Goal: Task Accomplishment & Management: Complete application form

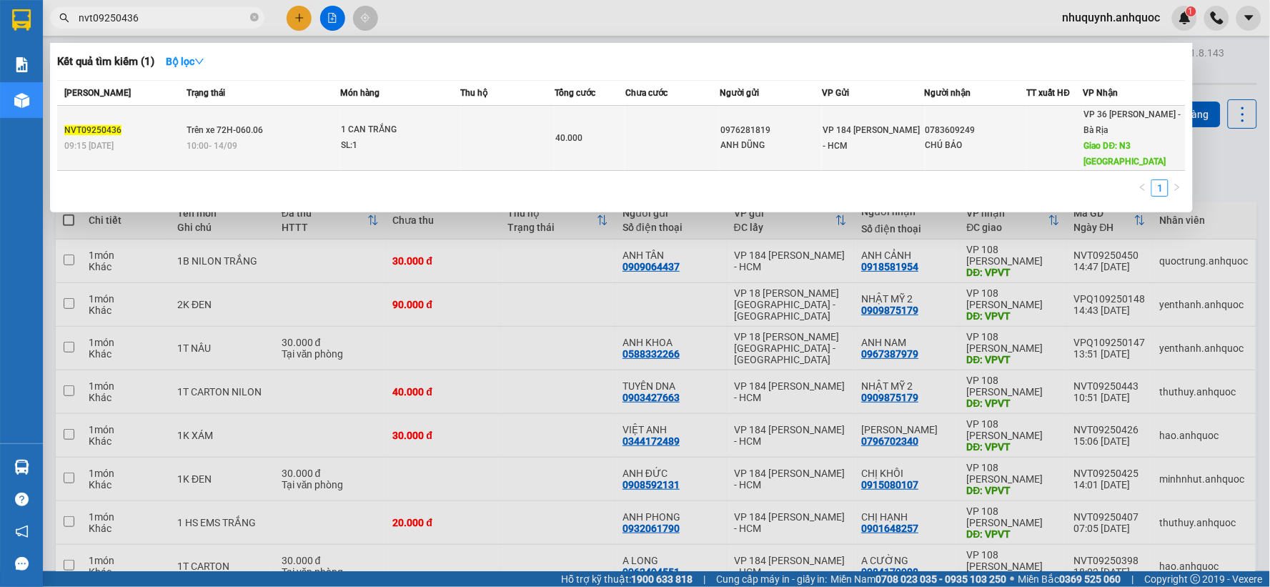
type input "nvt09250436"
click at [560, 119] on td "40.000" at bounding box center [590, 138] width 71 height 65
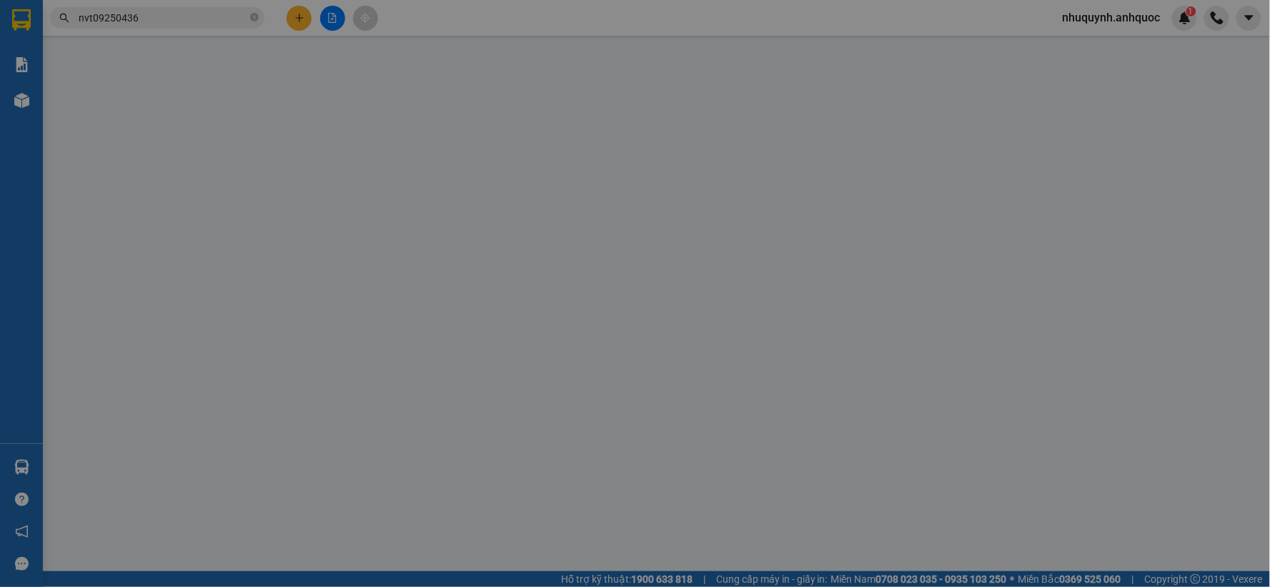
type input "0976281819"
type input "ANH DŨNG"
type input "0783609249"
type input "CHÚ BẢO"
type input "N3 LONG SƠN"
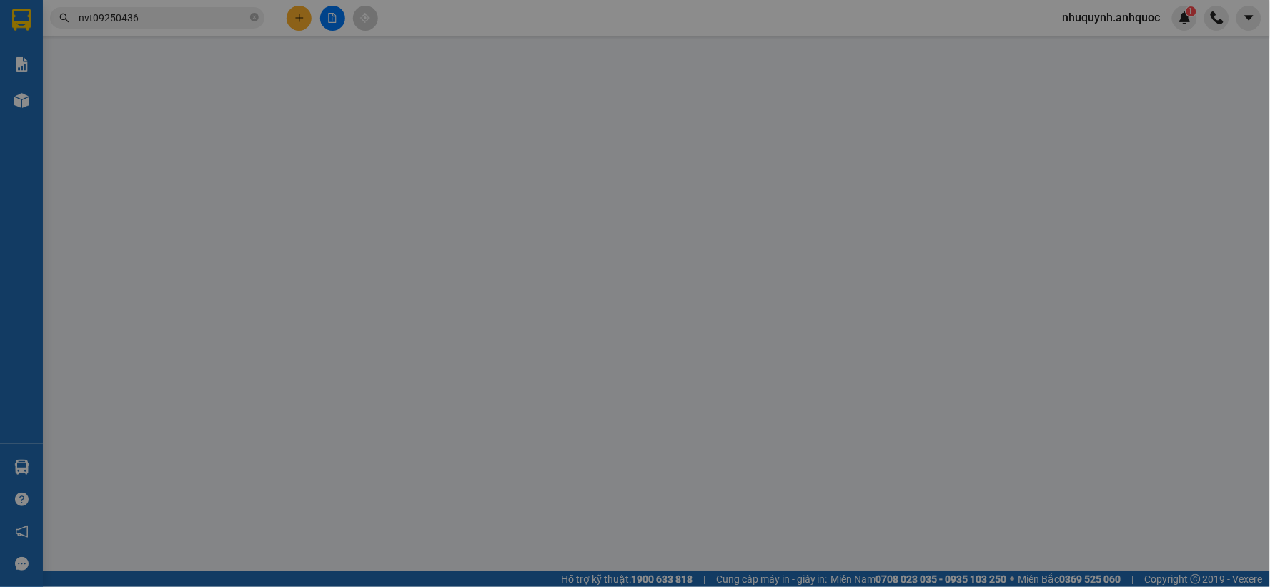
type input "TM 14/9 DŨNG"
type input "40.000"
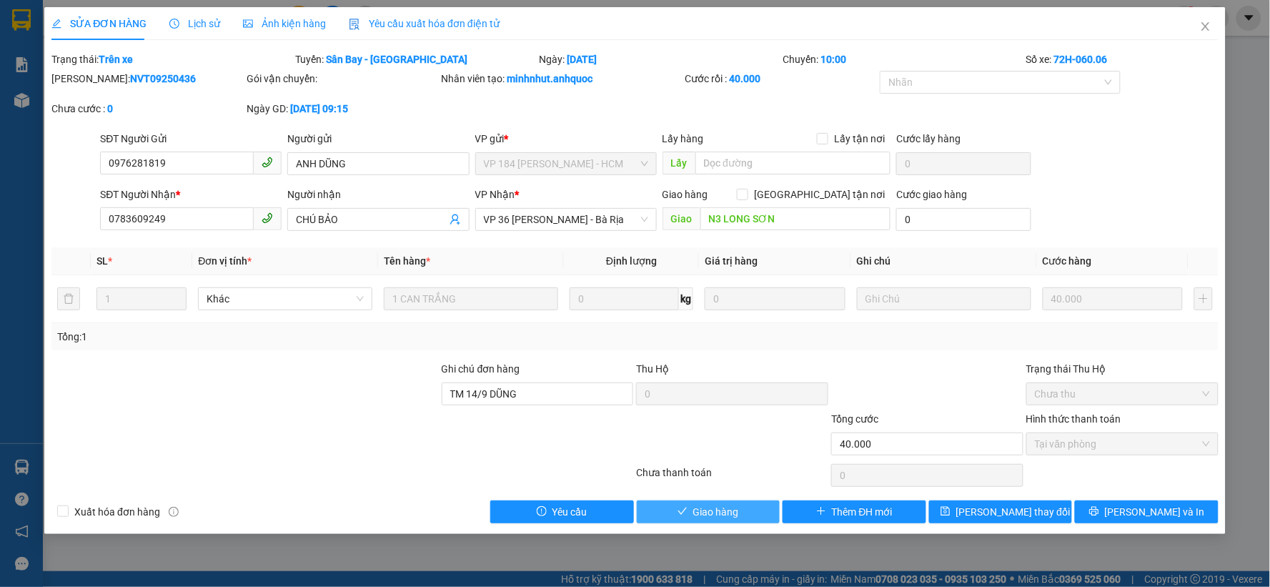
click at [736, 510] on span "Giao hàng" at bounding box center [716, 512] width 46 height 16
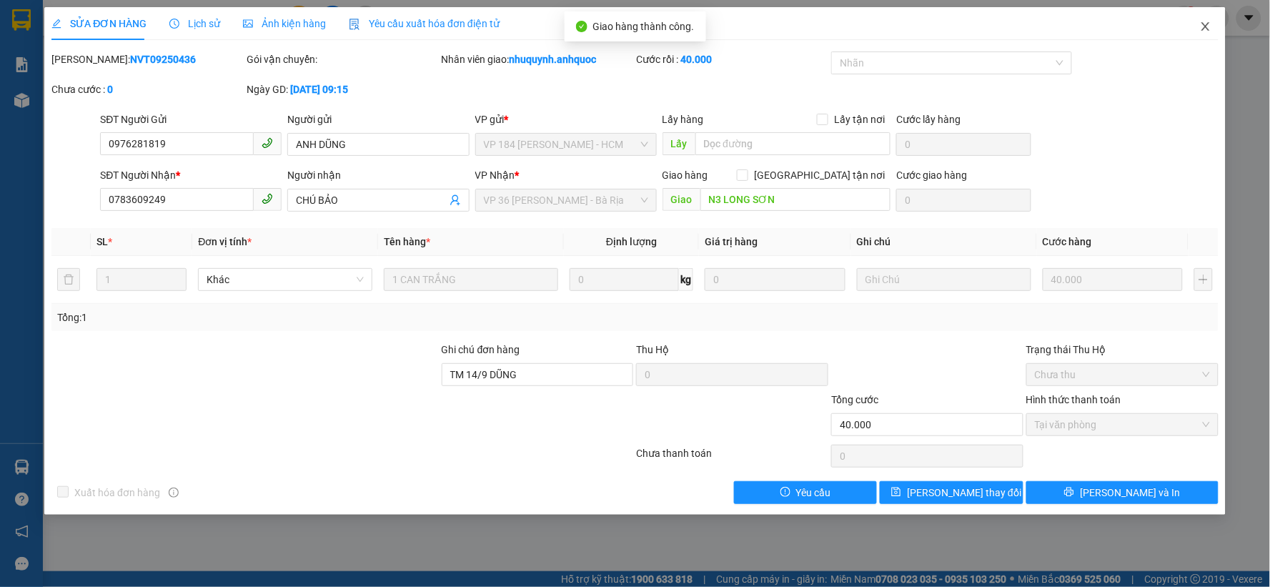
click at [1205, 29] on icon "close" at bounding box center [1206, 26] width 8 height 9
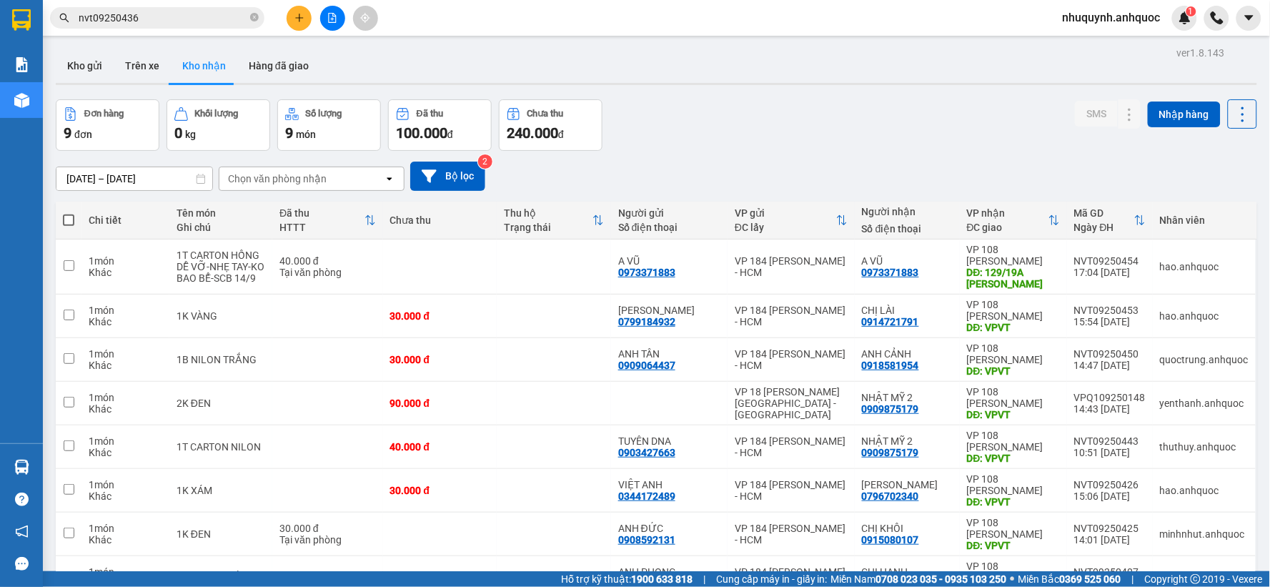
click at [148, 10] on input "nvt09250436" at bounding box center [163, 18] width 169 height 16
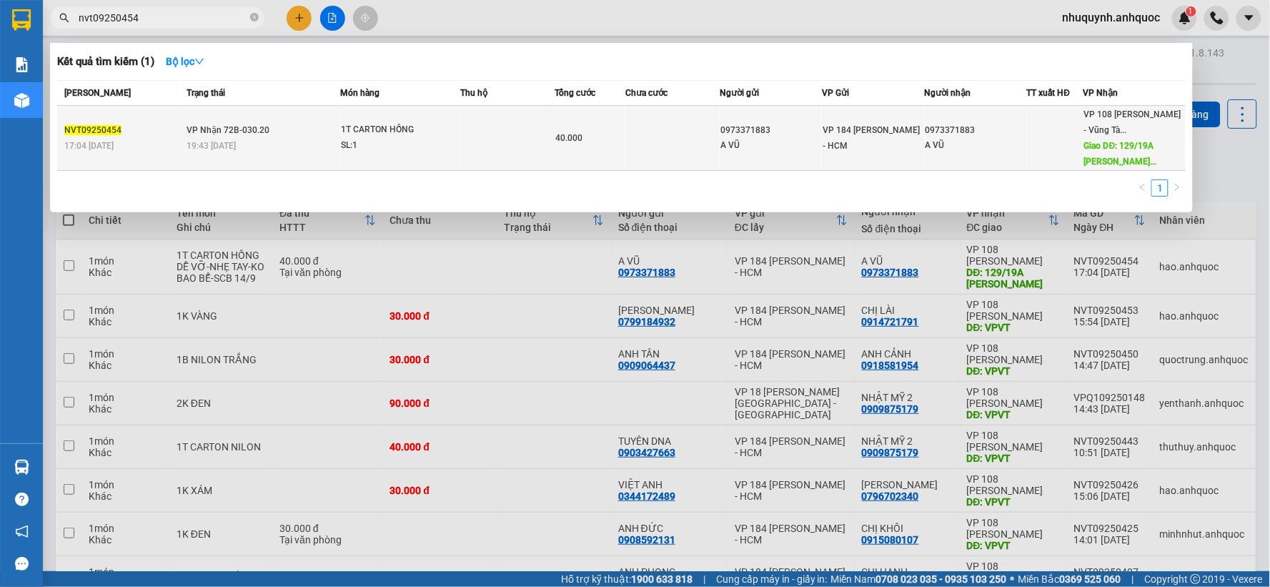
type input "nvt09250454"
click at [242, 146] on div "19:43 [DATE]" at bounding box center [263, 146] width 153 height 16
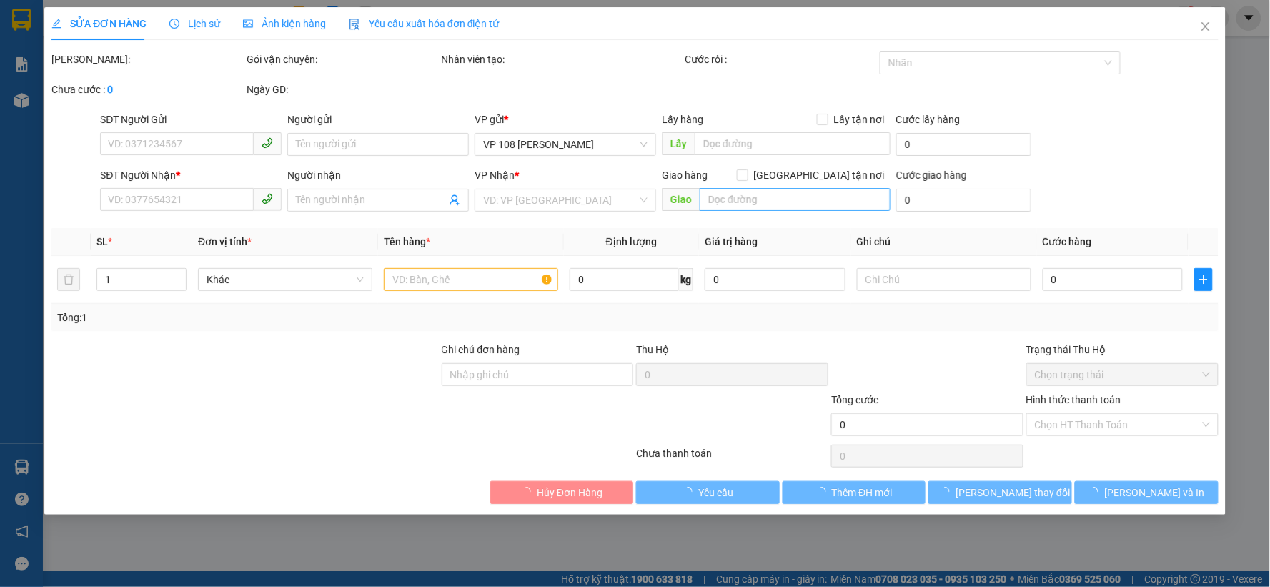
type input "0973371883"
type input "A VŨ"
type input "0973371883"
type input "A VŨ"
type input "129/19A [PERSON_NAME]"
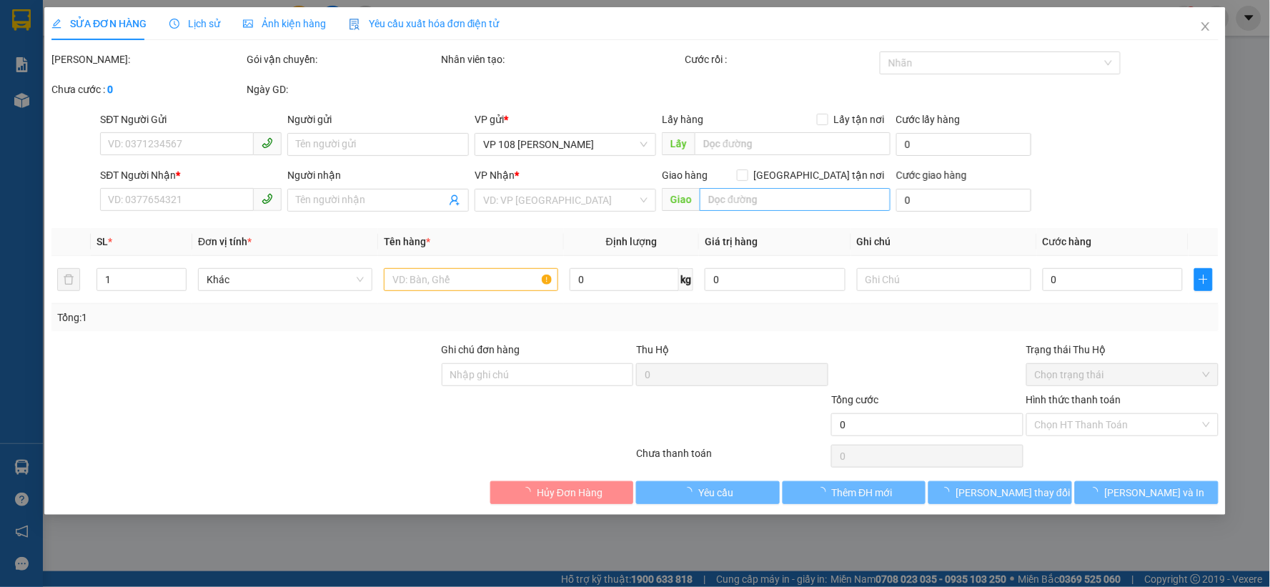
type input "40.000"
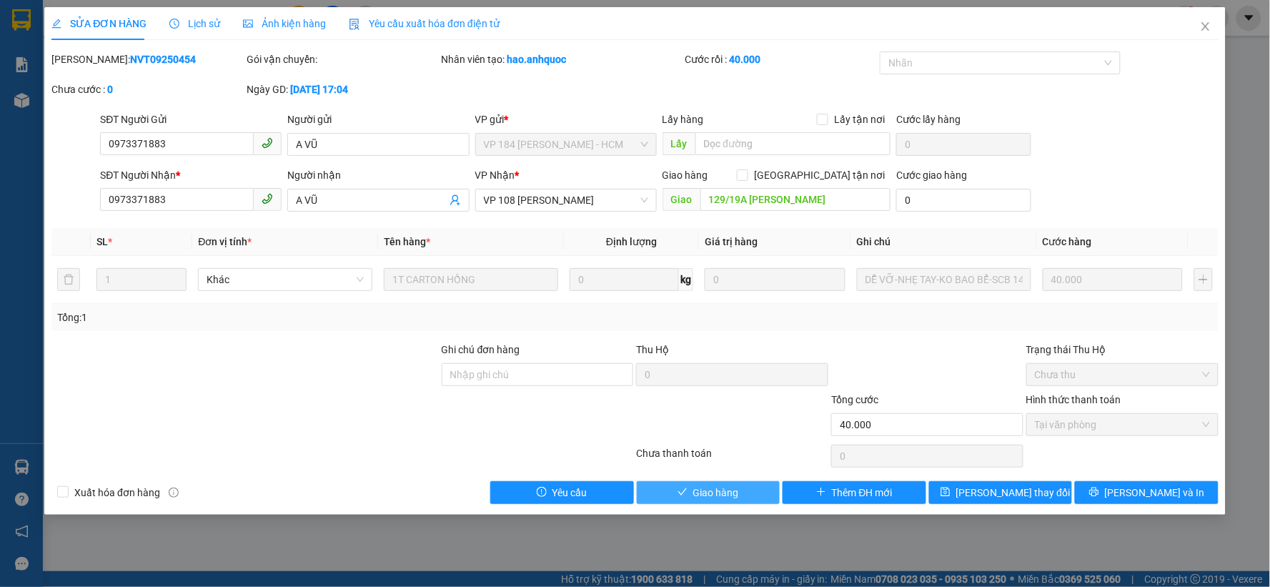
click at [676, 490] on button "Giao hàng" at bounding box center [709, 492] width 144 height 23
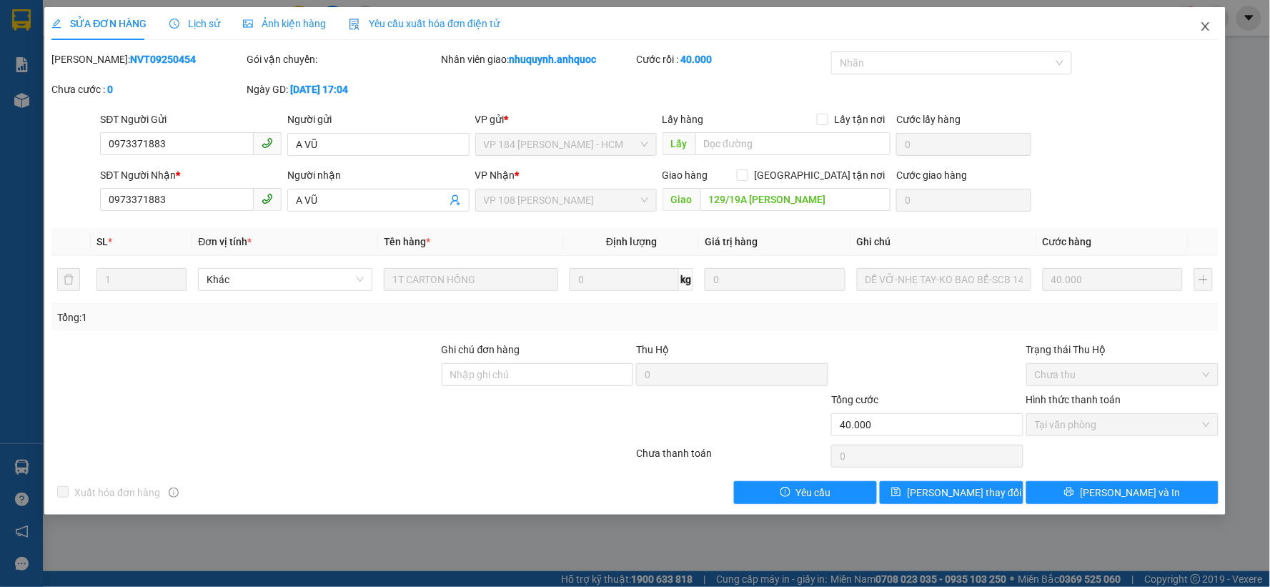
click at [1205, 29] on icon "close" at bounding box center [1206, 26] width 8 height 9
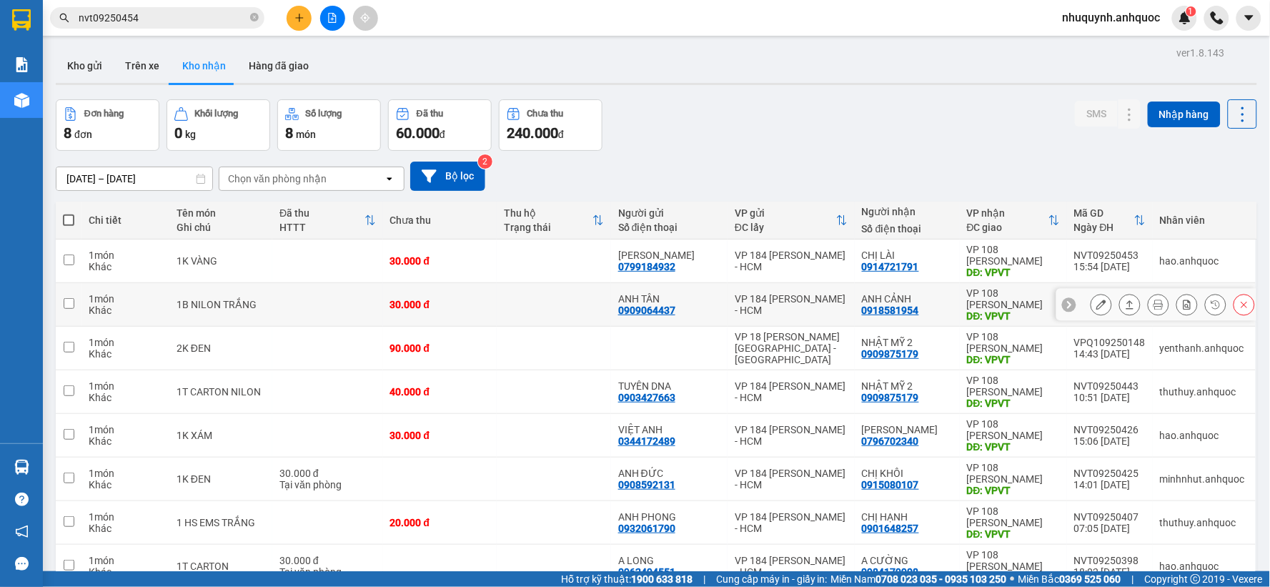
click at [545, 295] on td at bounding box center [554, 305] width 114 height 44
checkbox input "true"
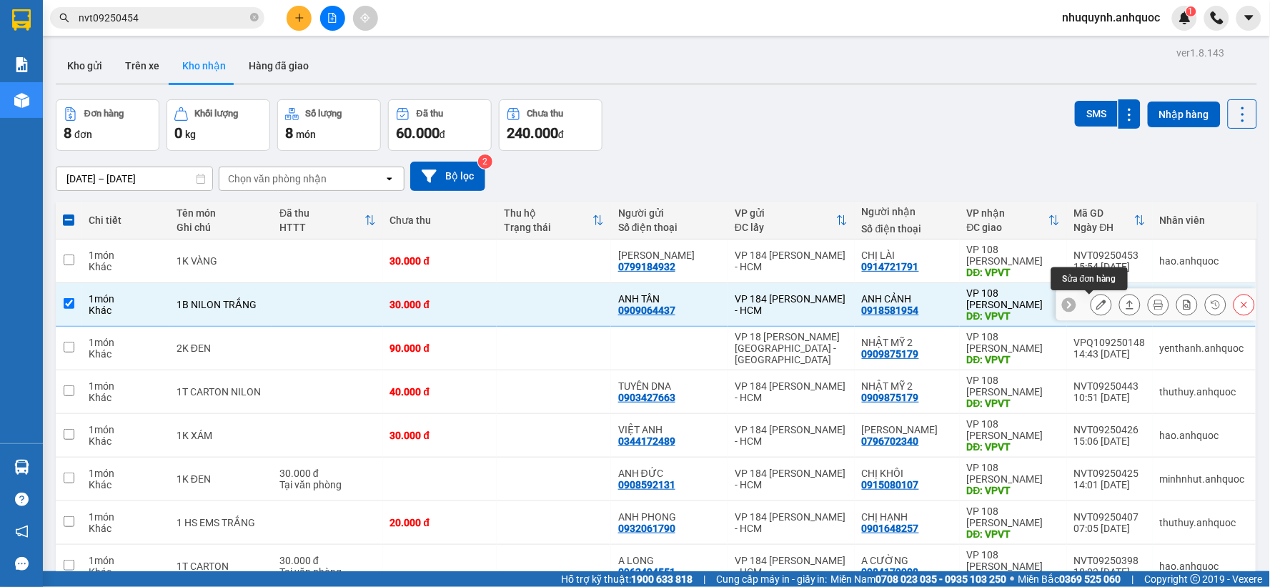
click at [1096, 308] on icon at bounding box center [1101, 304] width 10 height 10
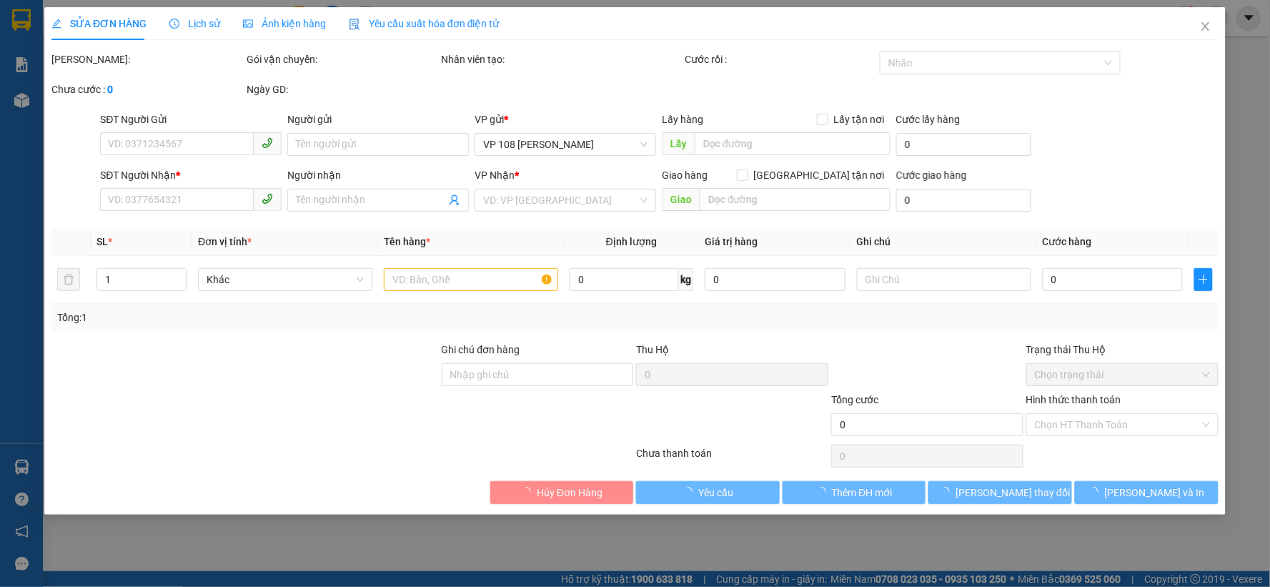
type input "0909064437"
type input "ANH TÂN"
type input "0918581954"
type input "ANH CẢNH"
type input "VPVT"
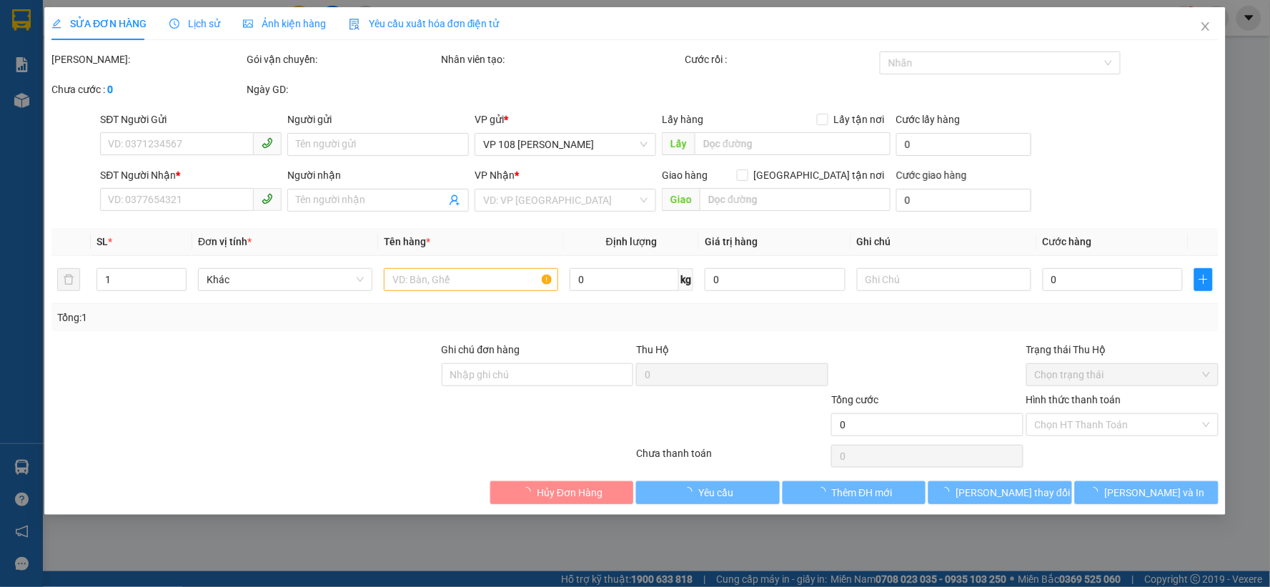
type input "30.000"
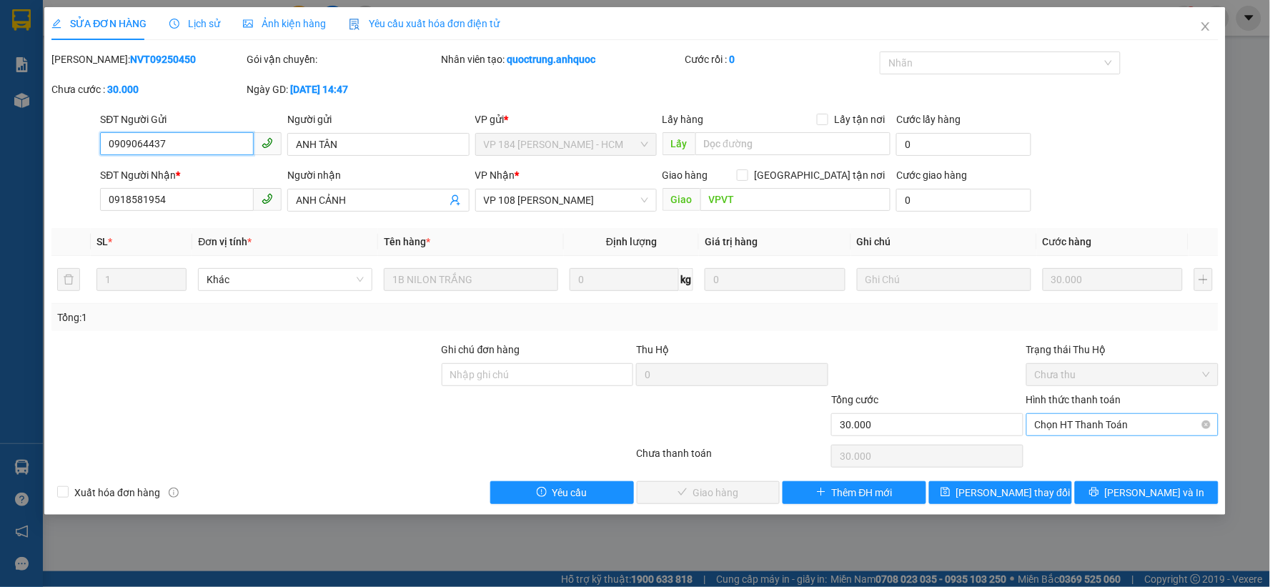
click at [1123, 430] on span "Chọn HT Thanh Toán" at bounding box center [1122, 424] width 175 height 21
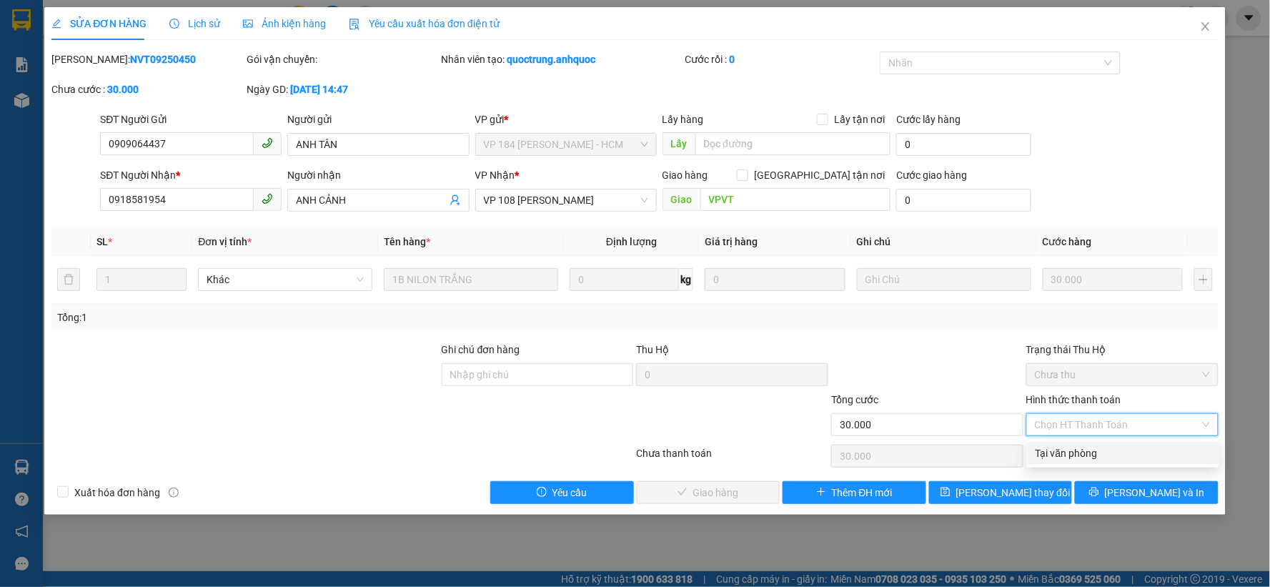
click at [1088, 452] on div "Tại văn phòng" at bounding box center [1123, 453] width 175 height 16
type input "0"
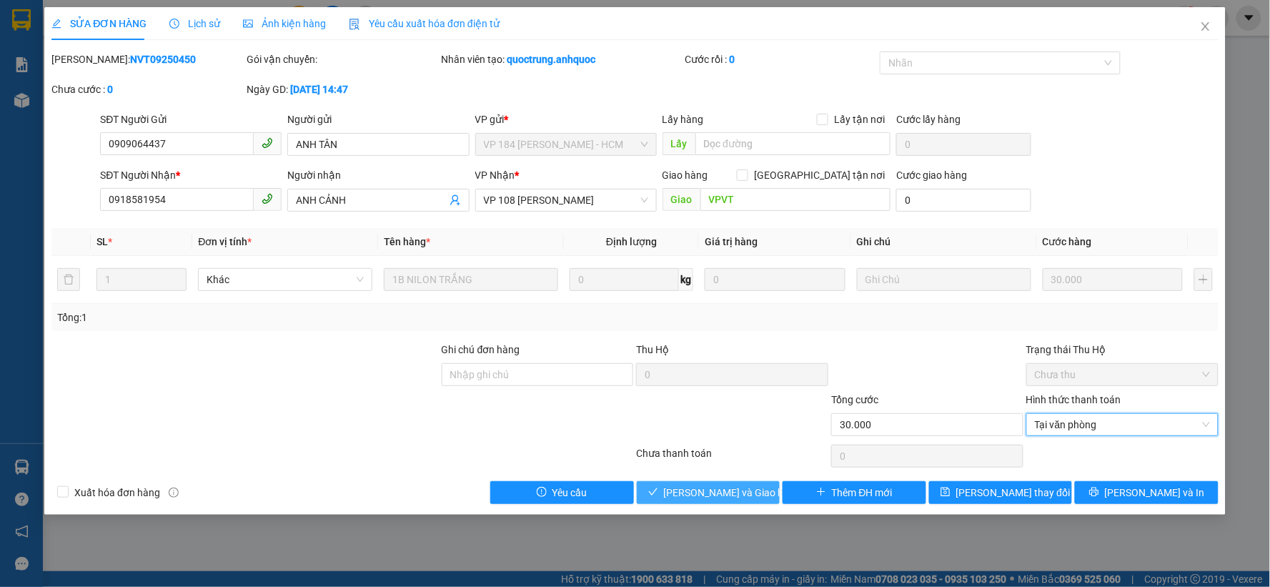
click at [738, 487] on span "[PERSON_NAME] và Giao hàng" at bounding box center [732, 493] width 137 height 16
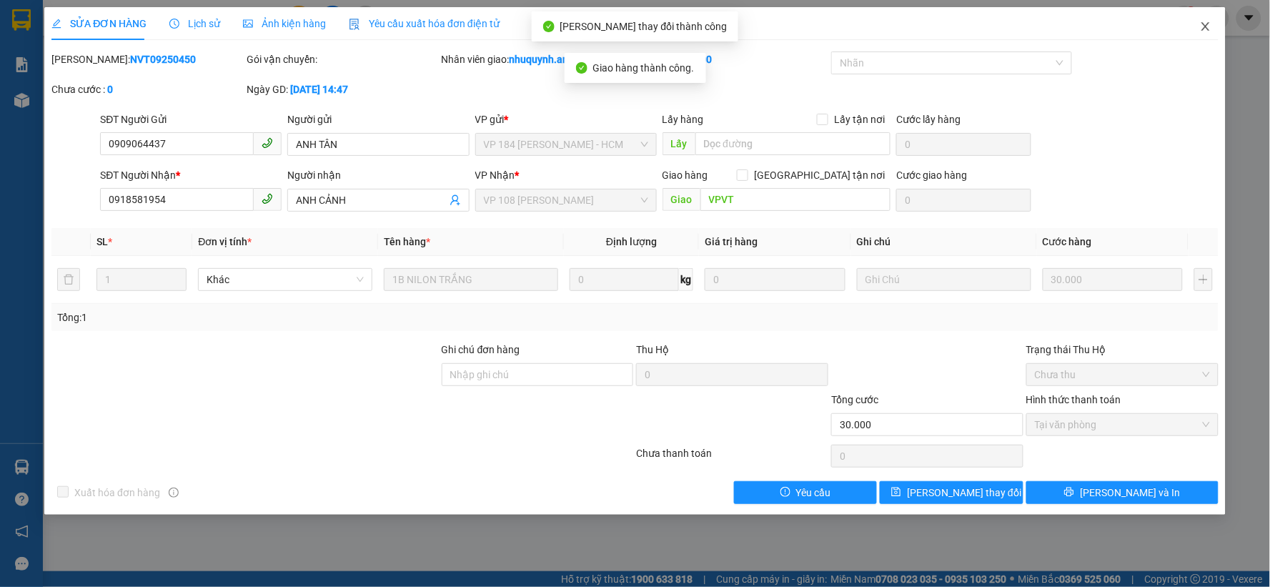
click at [1202, 25] on icon "close" at bounding box center [1205, 26] width 11 height 11
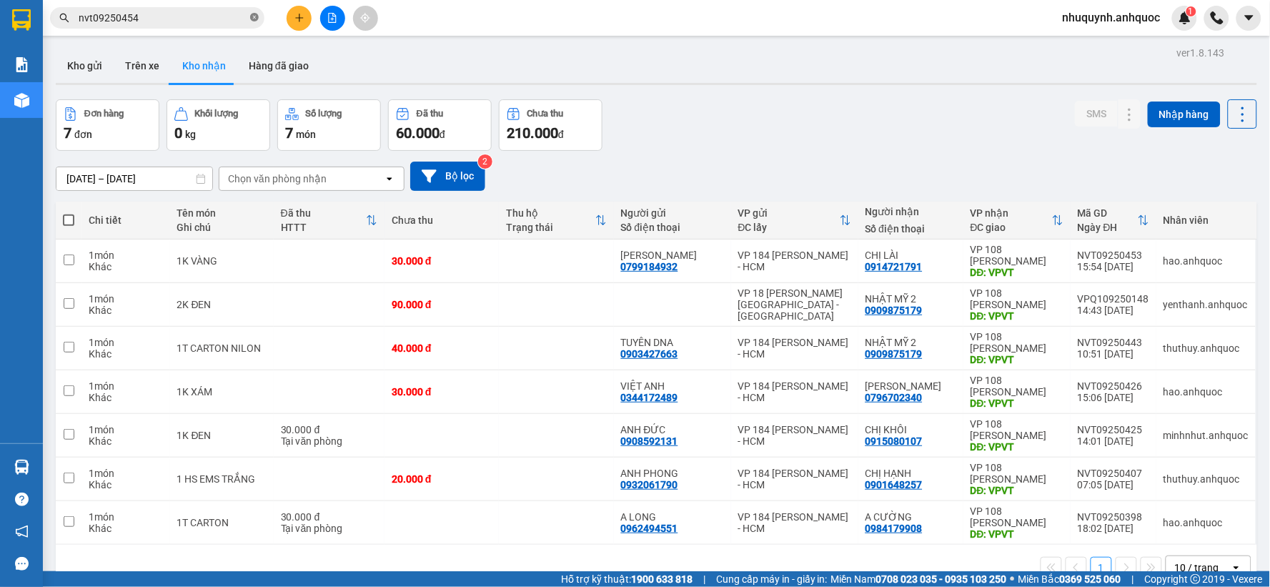
click at [253, 15] on icon "close-circle" at bounding box center [254, 17] width 9 height 9
